Goal: Check status: Check status

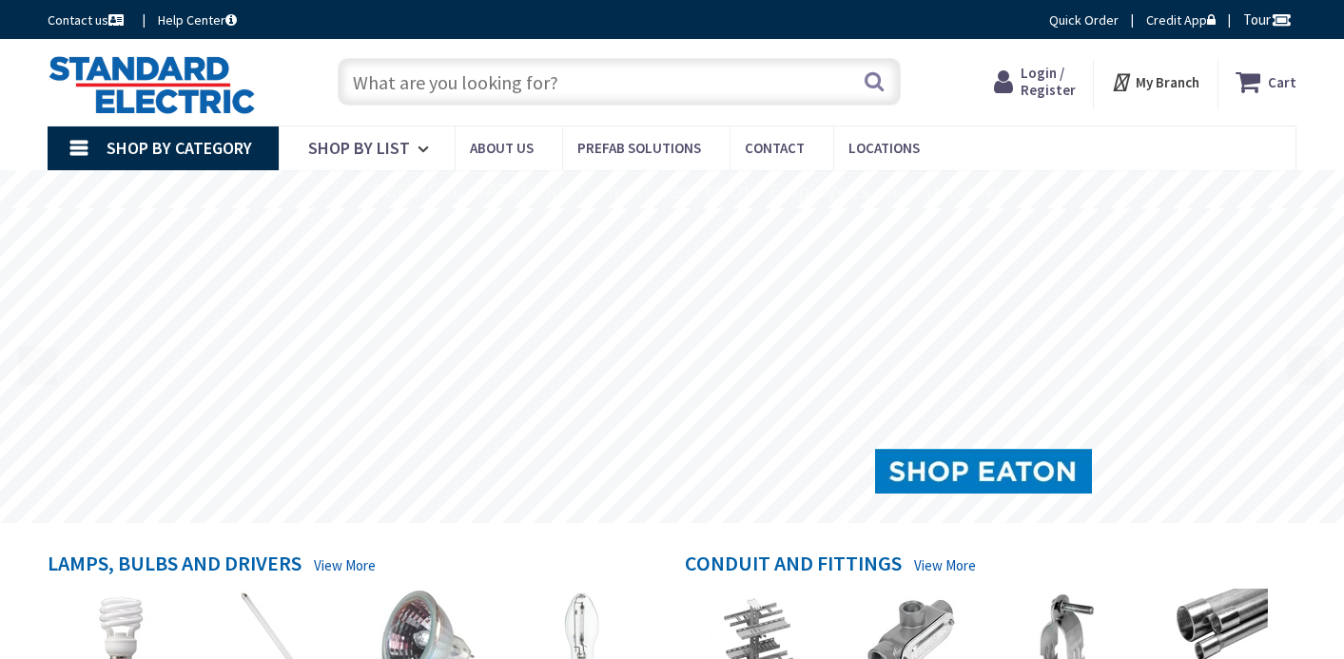
click at [440, 77] on input "text" at bounding box center [619, 82] width 562 height 48
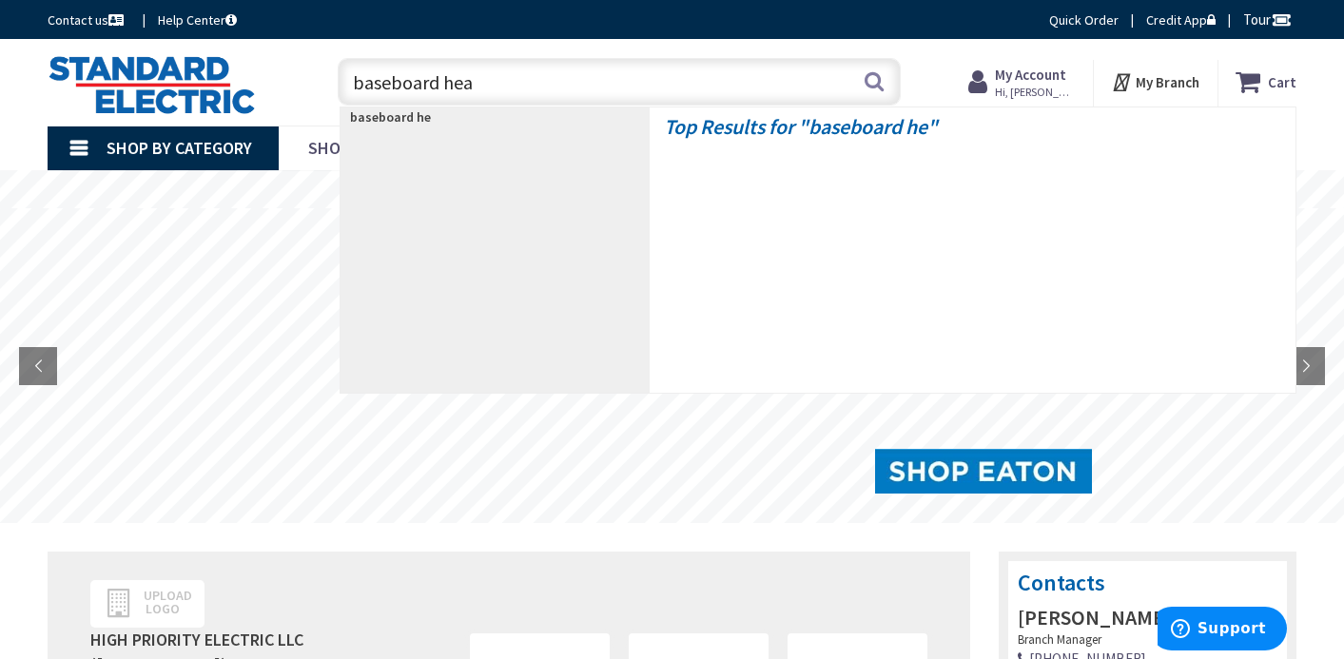
type input "baseboard heat"
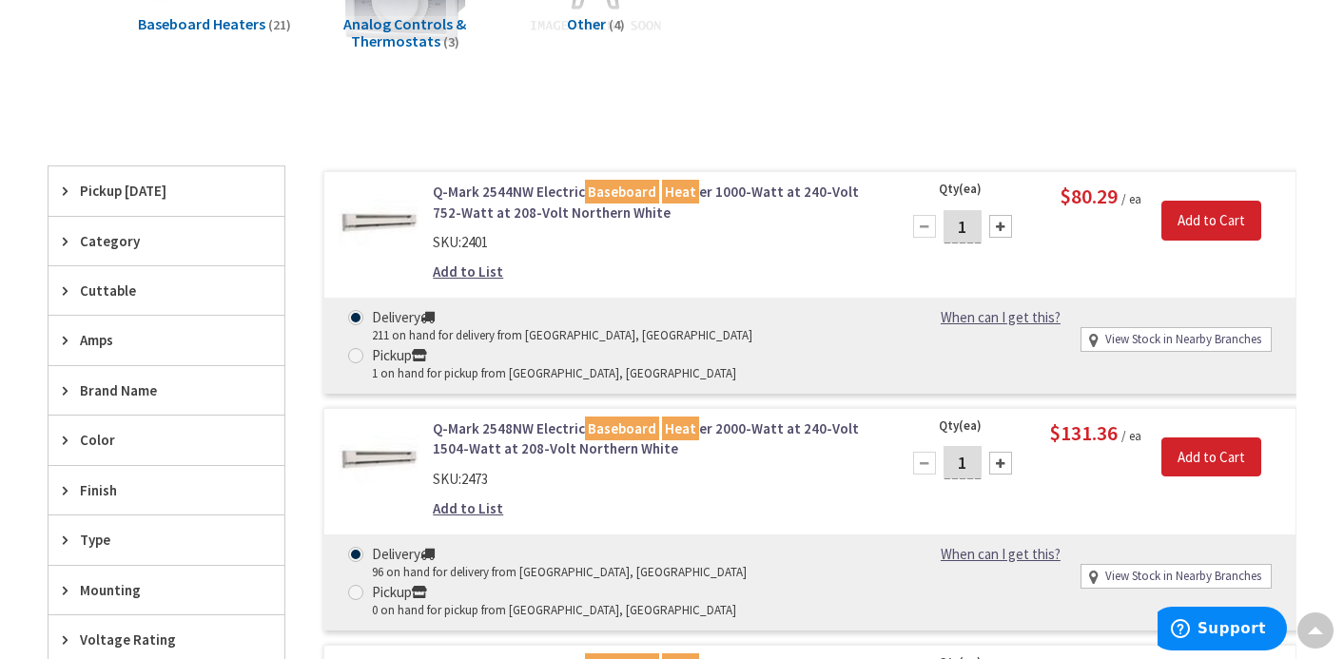
scroll to position [383, 0]
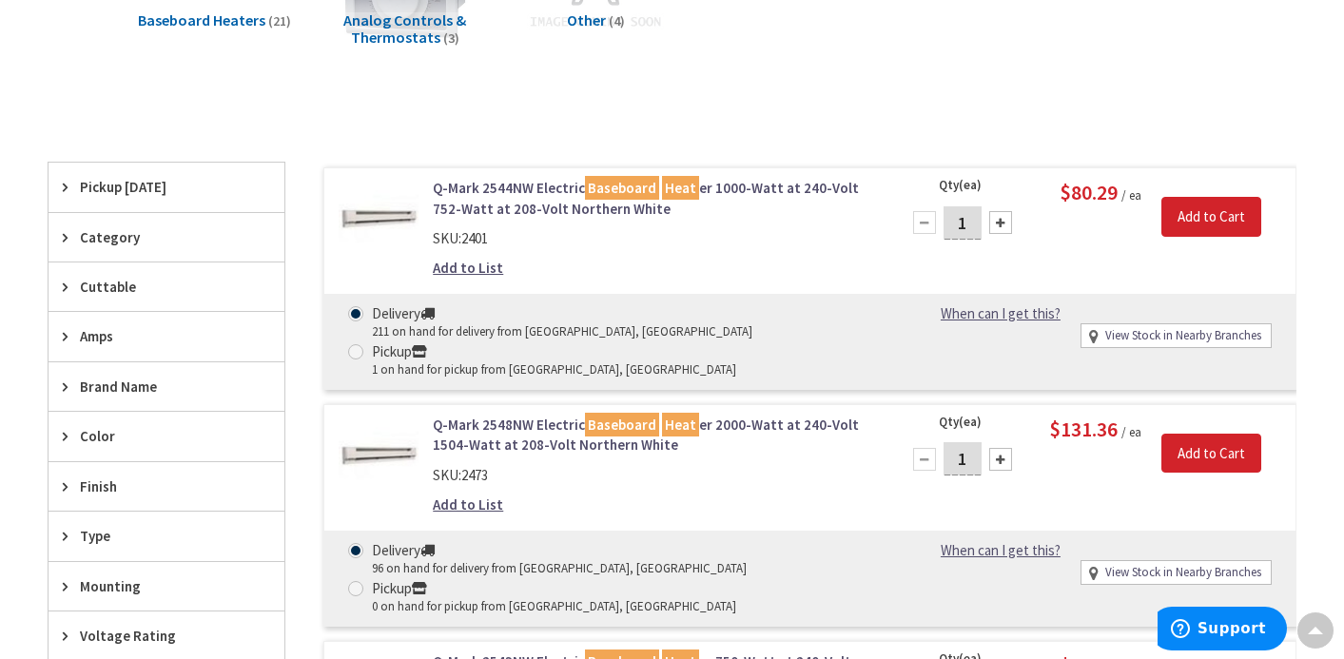
click at [547, 415] on link "Q-Mark 2548NW Electric Baseboard Heat er 2000-Watt at 240-Volt 1504-Watt at 208…" at bounding box center [654, 435] width 443 height 41
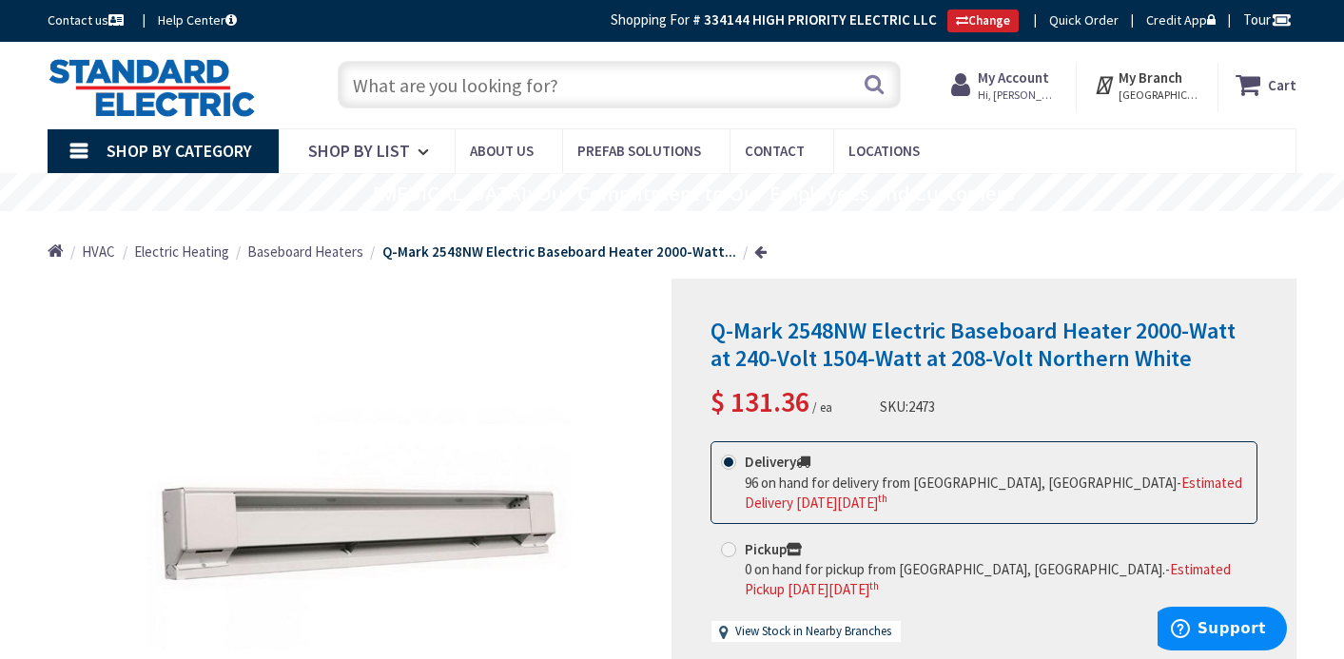
click at [477, 87] on input "text" at bounding box center [619, 85] width 562 height 48
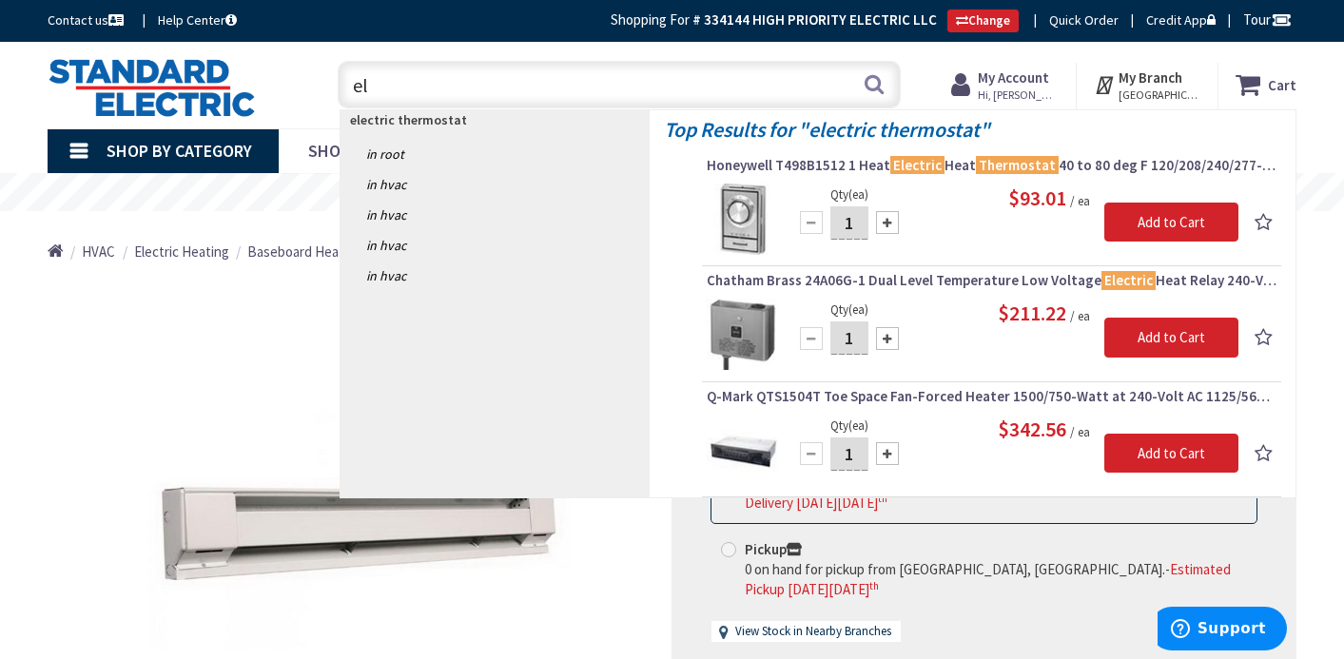
type input "e"
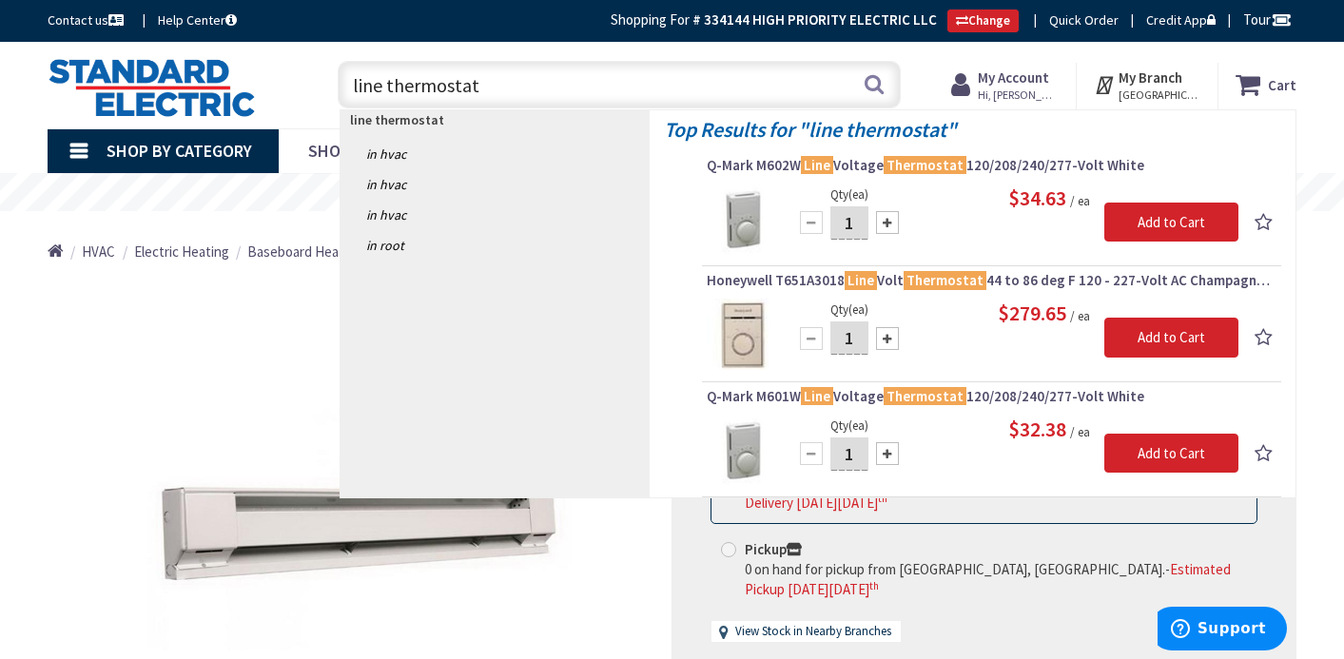
type input "line thermostat"
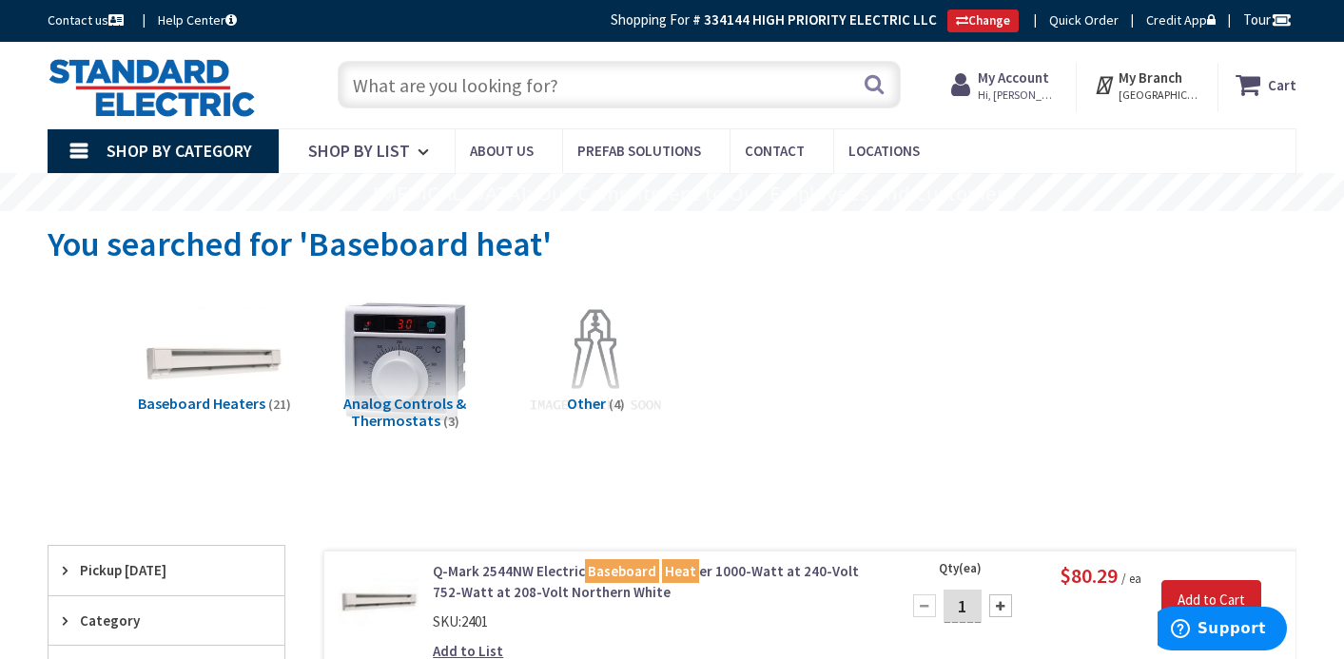
click at [398, 87] on input "text" at bounding box center [619, 85] width 562 height 48
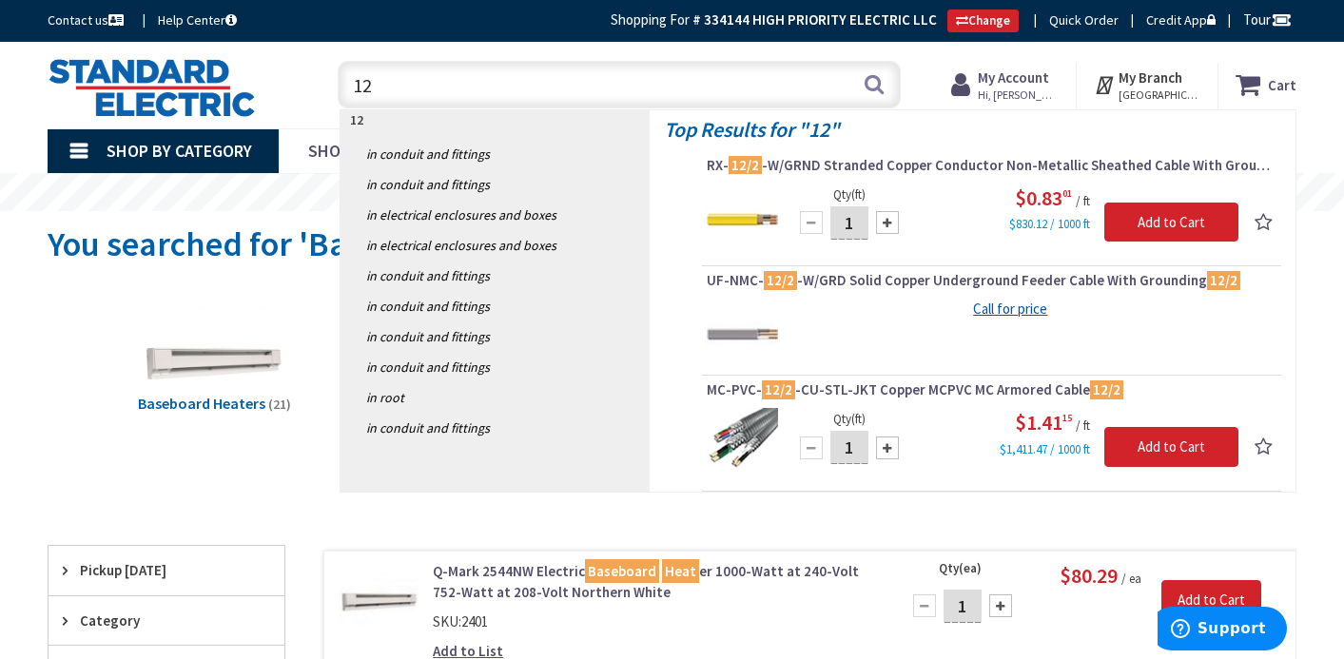
type input "1"
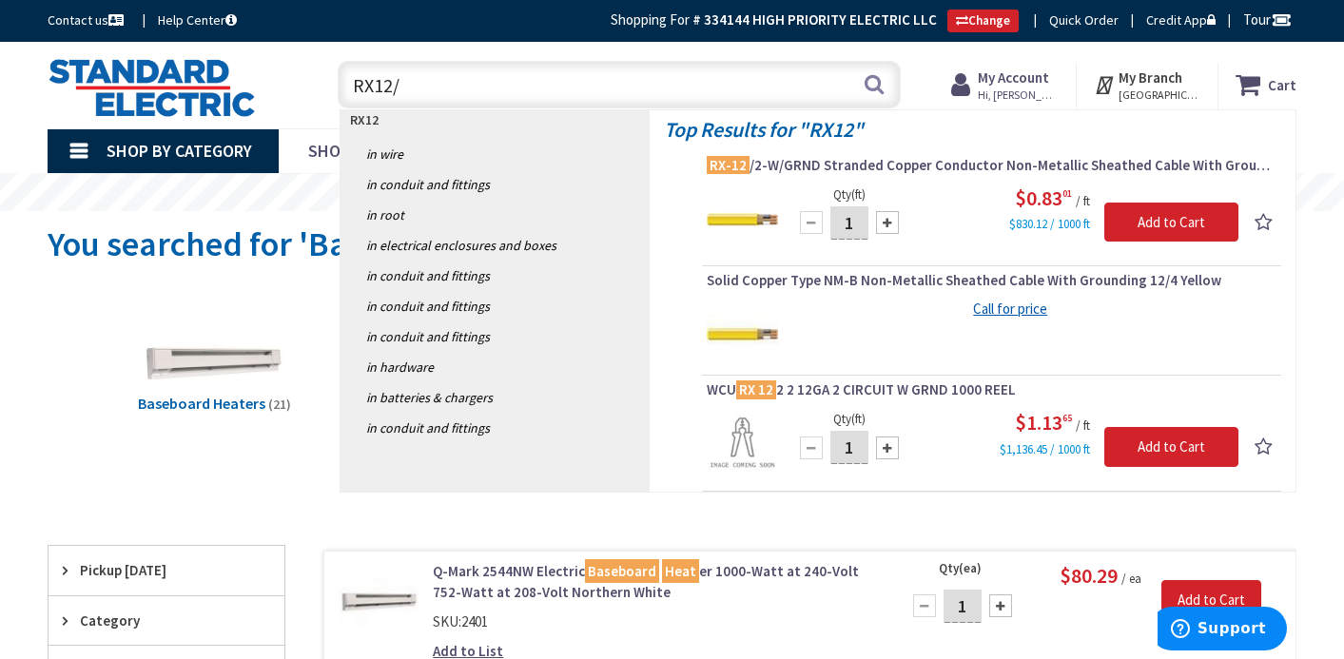
type input "RX12/2"
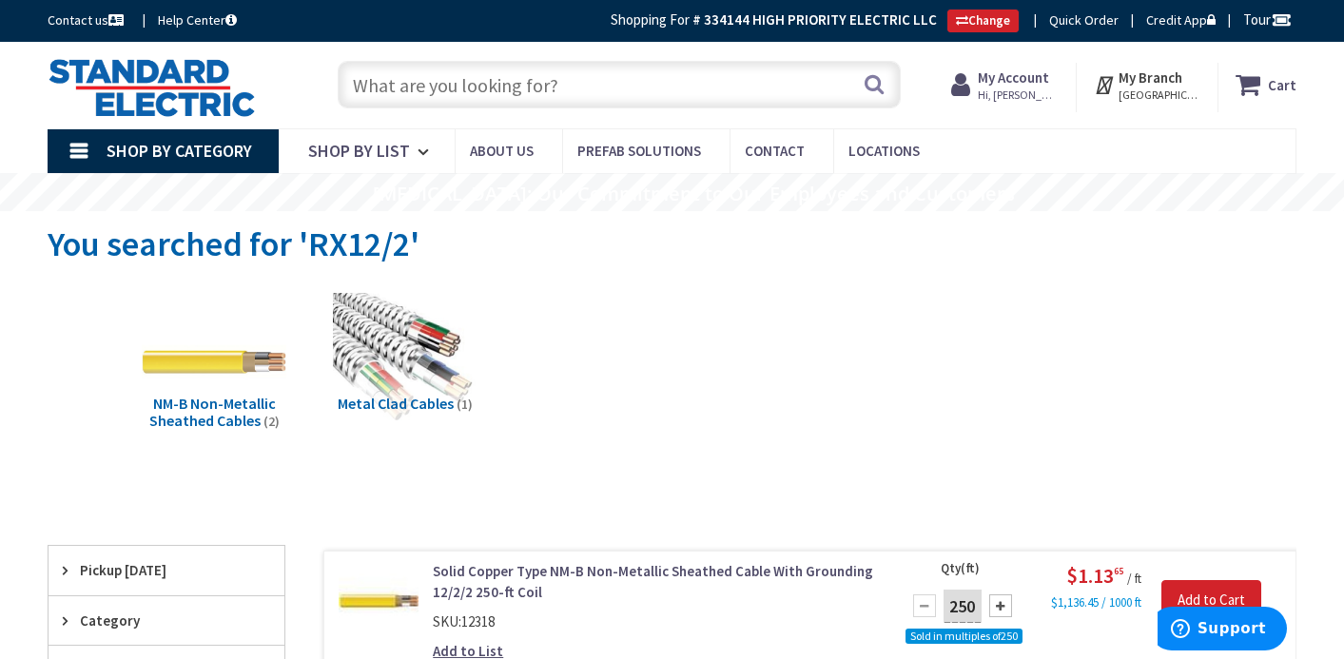
click at [1005, 85] on strong "My Account" at bounding box center [1013, 77] width 71 height 18
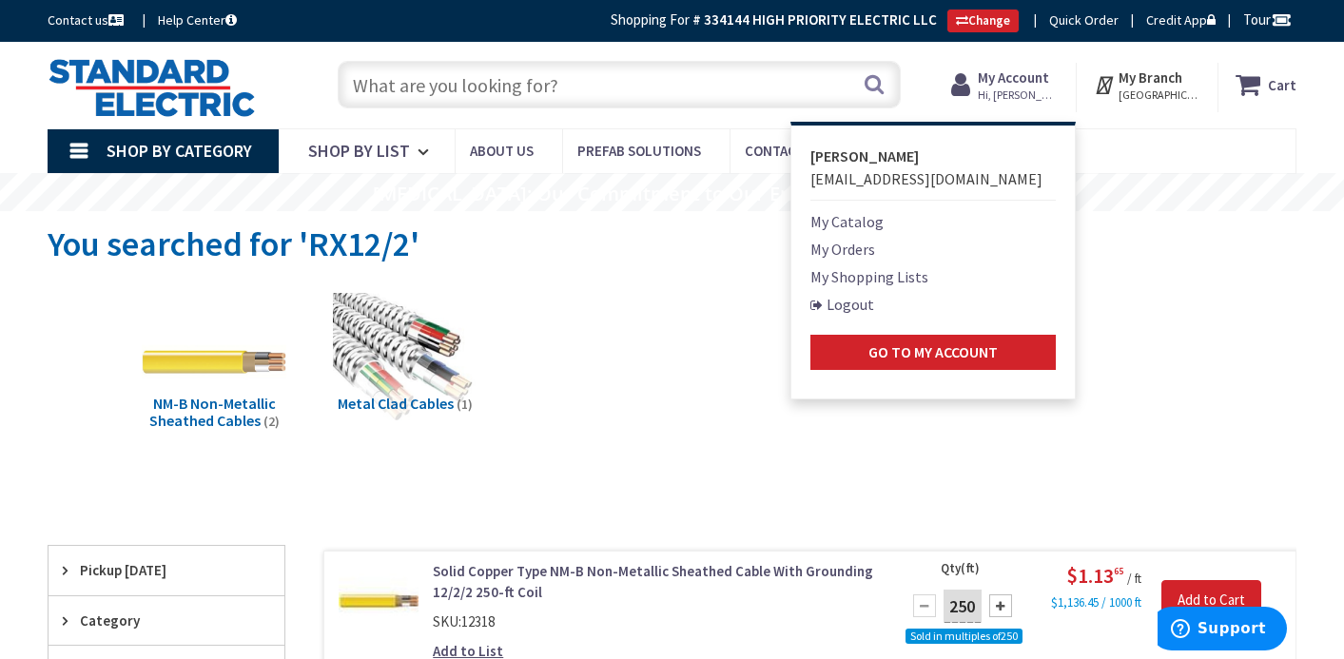
click at [862, 246] on link "My Orders" at bounding box center [842, 249] width 65 height 23
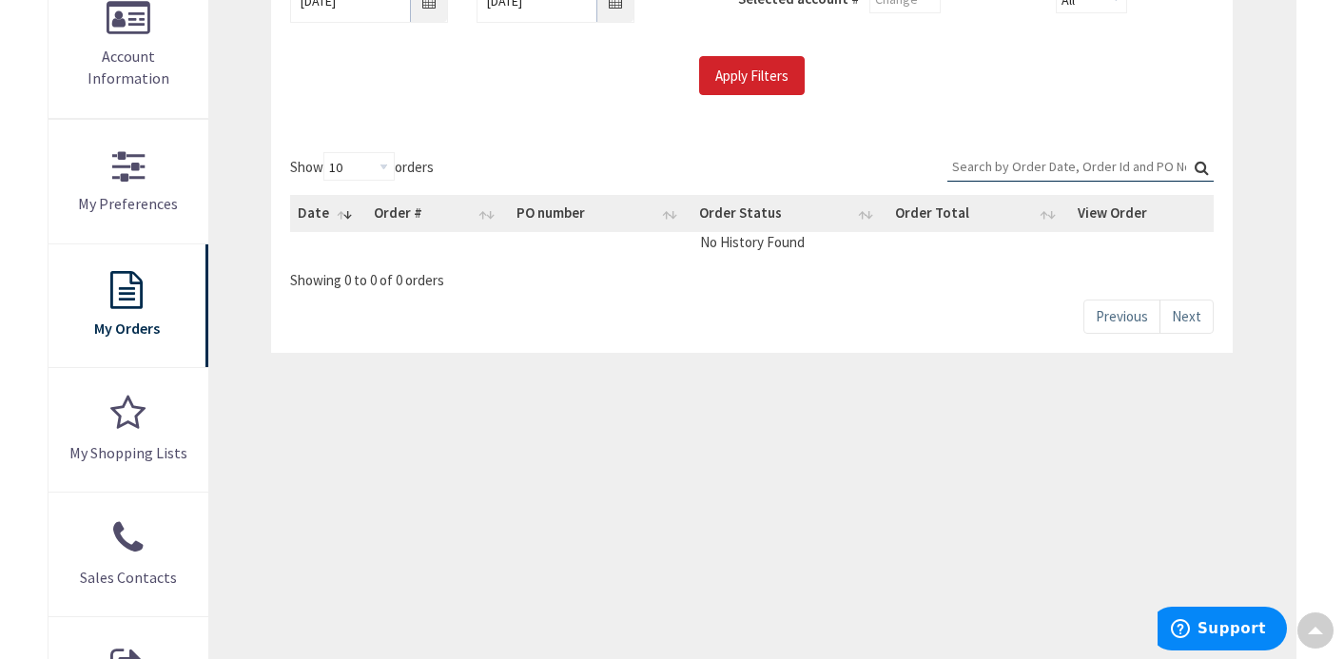
scroll to position [447, 0]
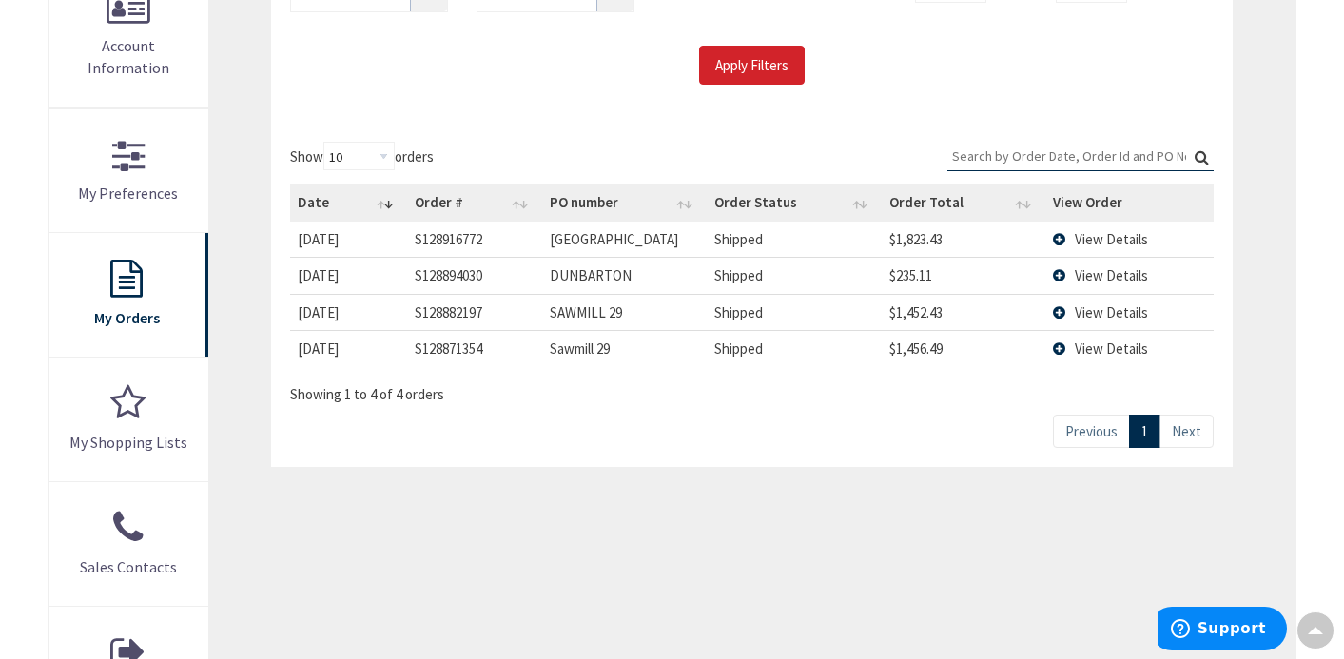
click at [1057, 233] on td "View Details" at bounding box center [1129, 239] width 169 height 35
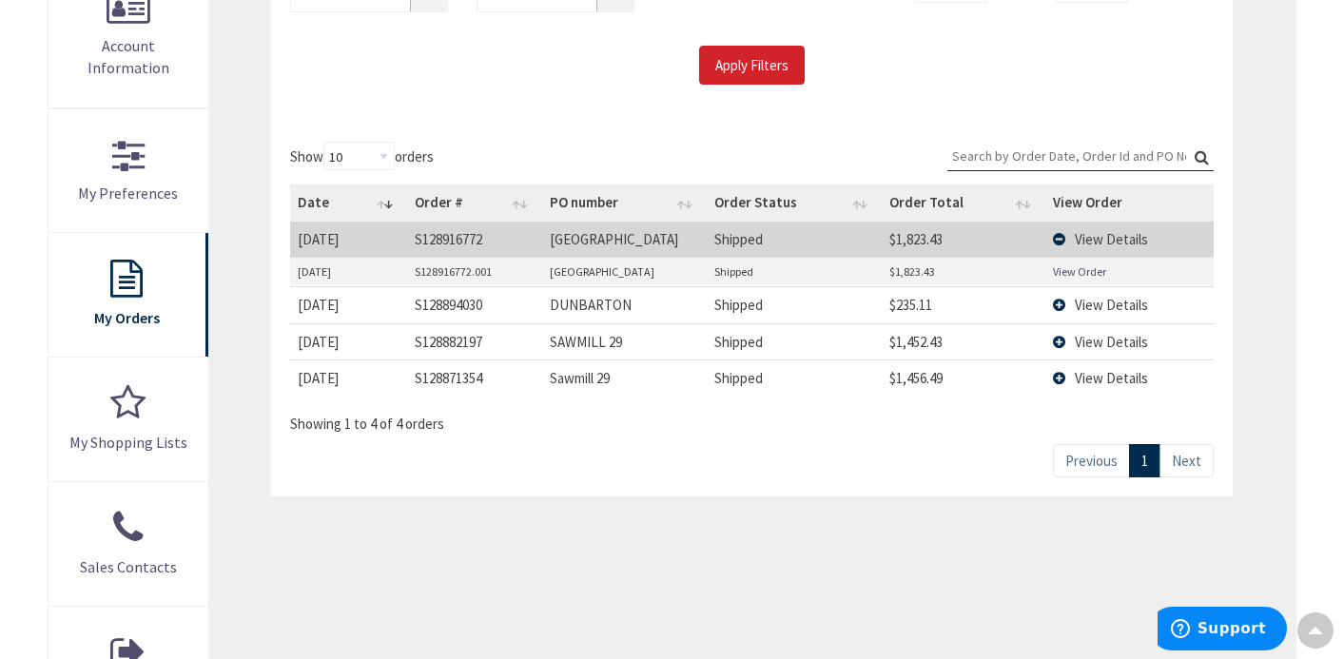
click at [1079, 268] on link "View Order" at bounding box center [1079, 271] width 53 height 16
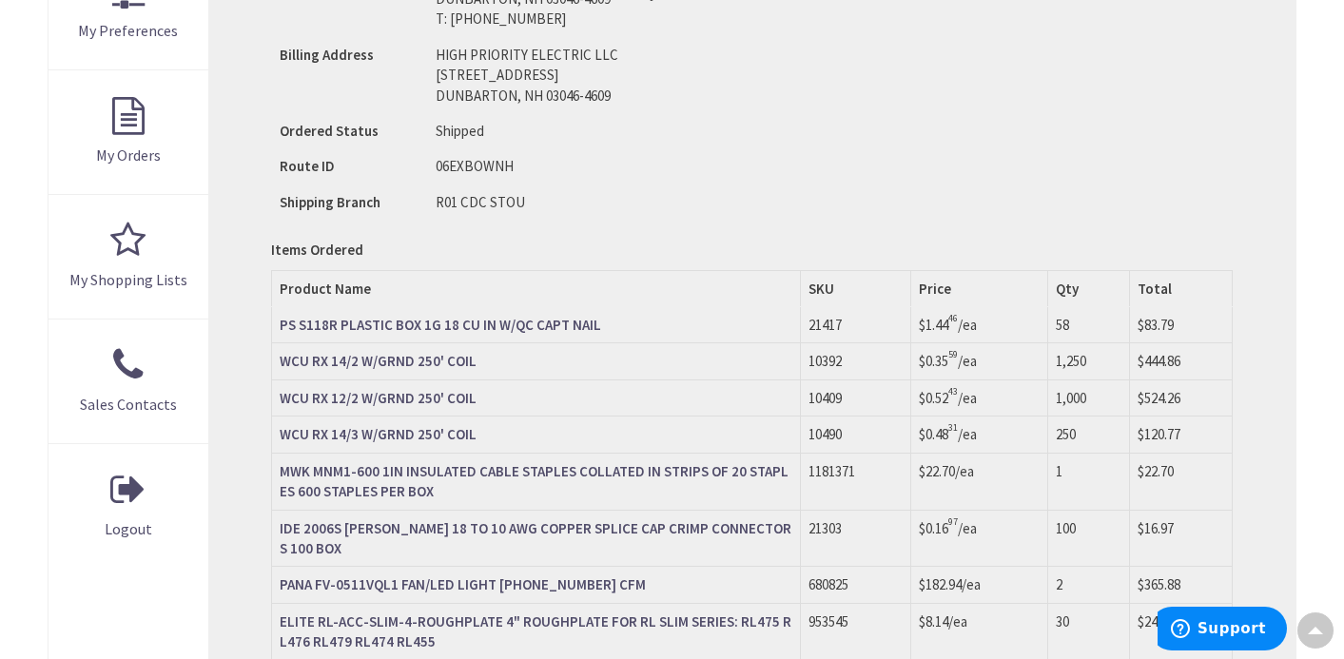
scroll to position [612, 0]
